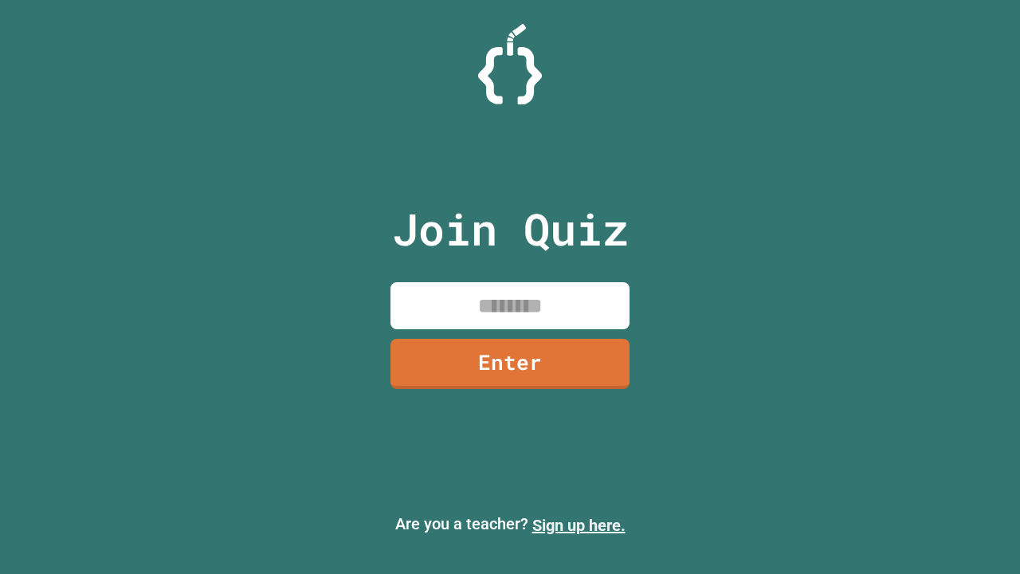
click at [579, 525] on link "Sign up here." at bounding box center [578, 525] width 93 height 19
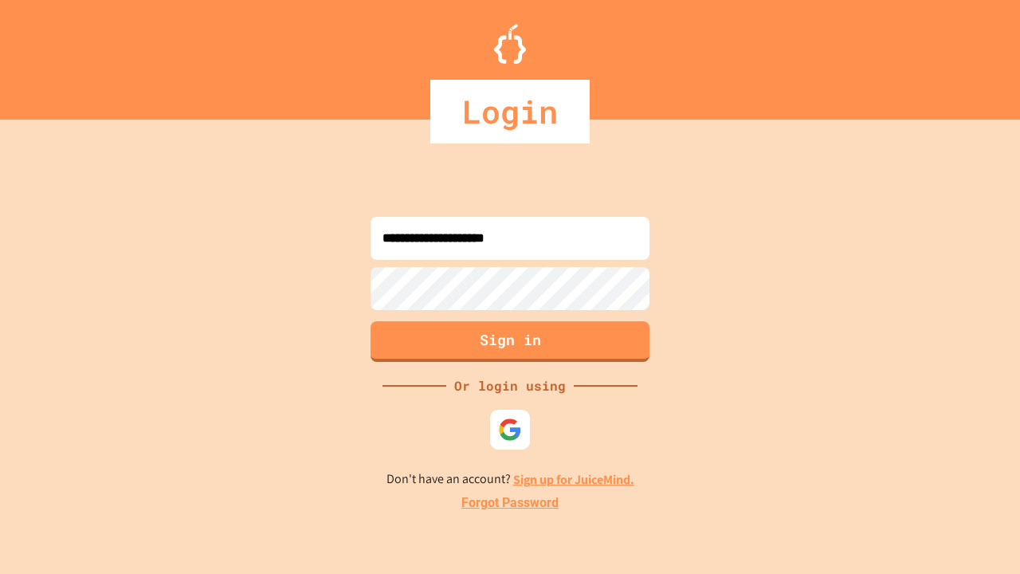
type input "**********"
